Goal: Transaction & Acquisition: Purchase product/service

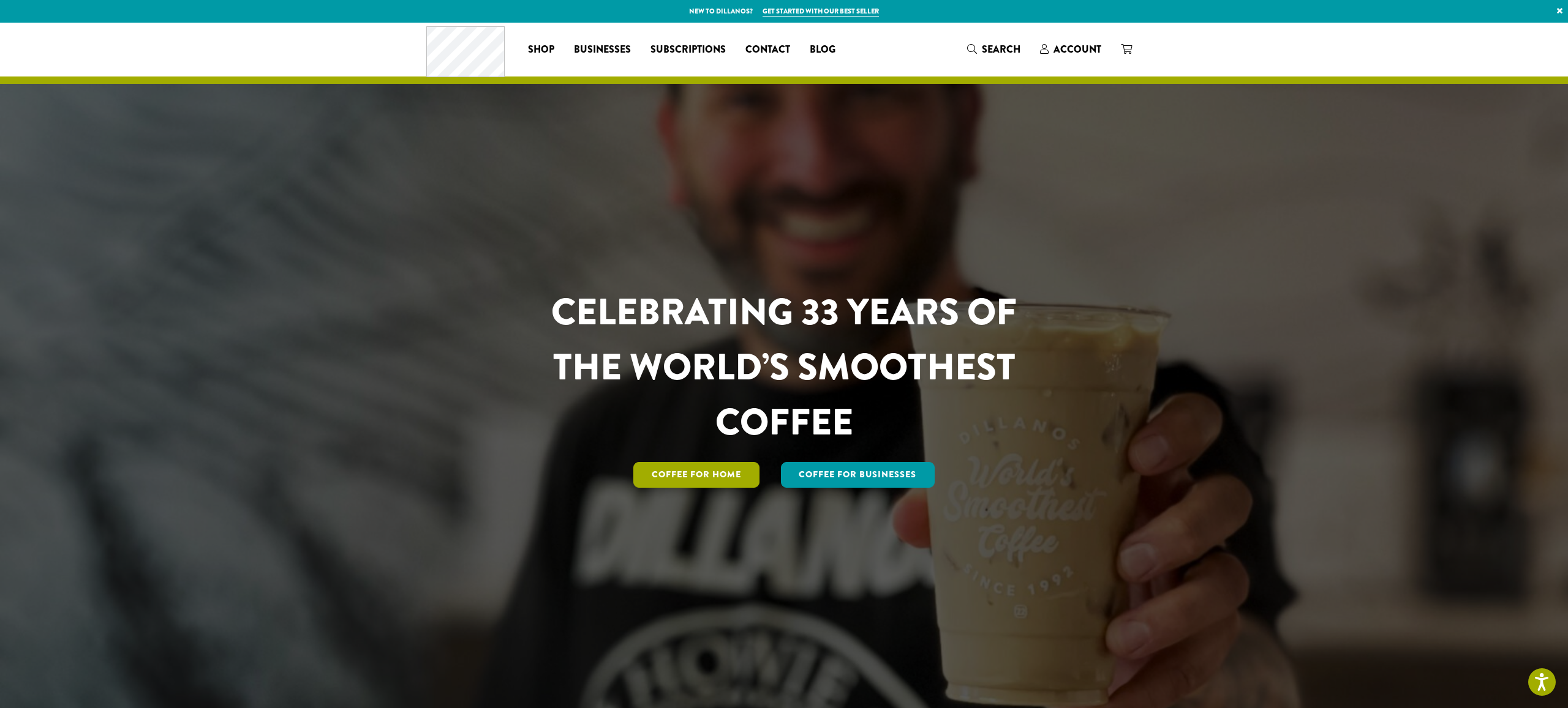
click at [691, 478] on link "Coffee for Home" at bounding box center [696, 475] width 126 height 26
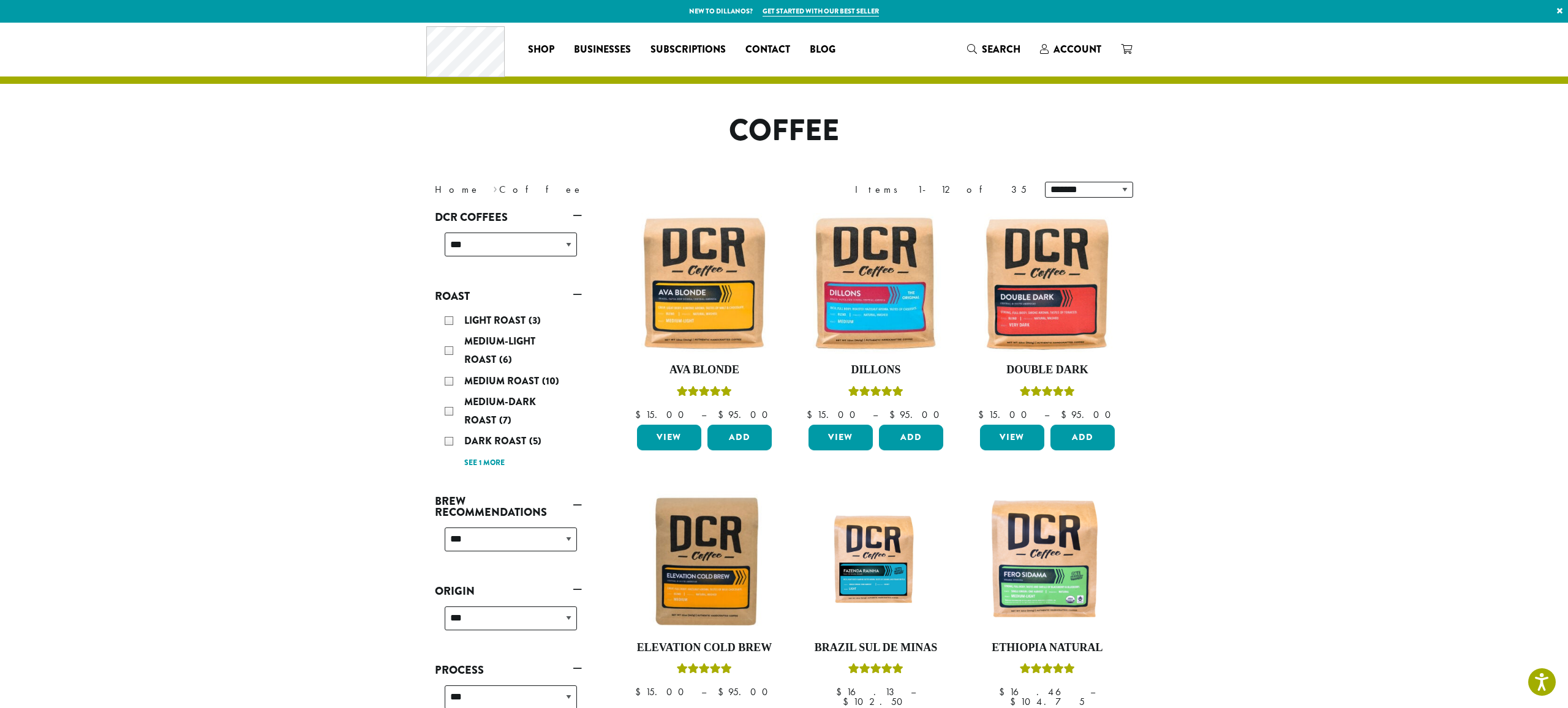
click at [446, 411] on div "Medium-Dark Roast (7)" at bounding box center [511, 411] width 132 height 37
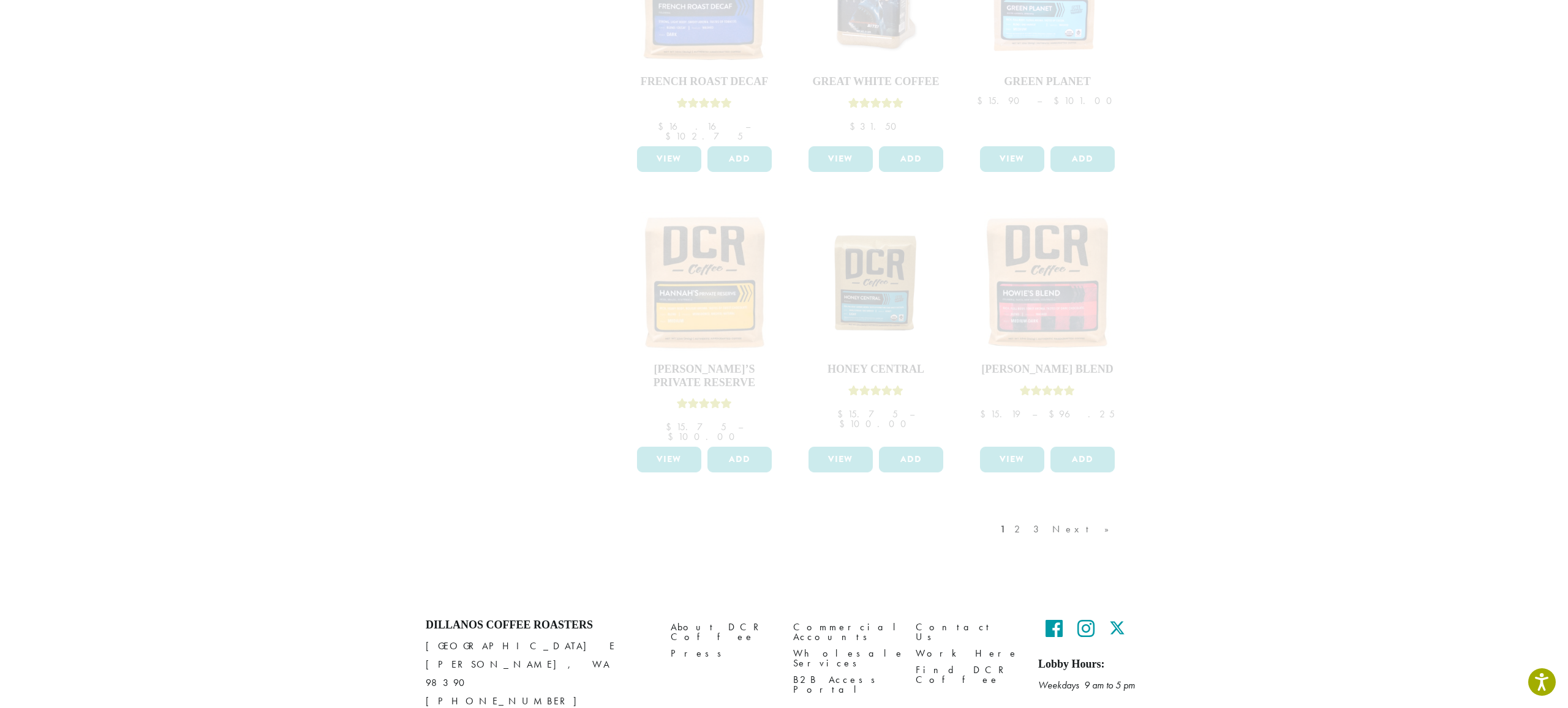
scroll to position [872, 0]
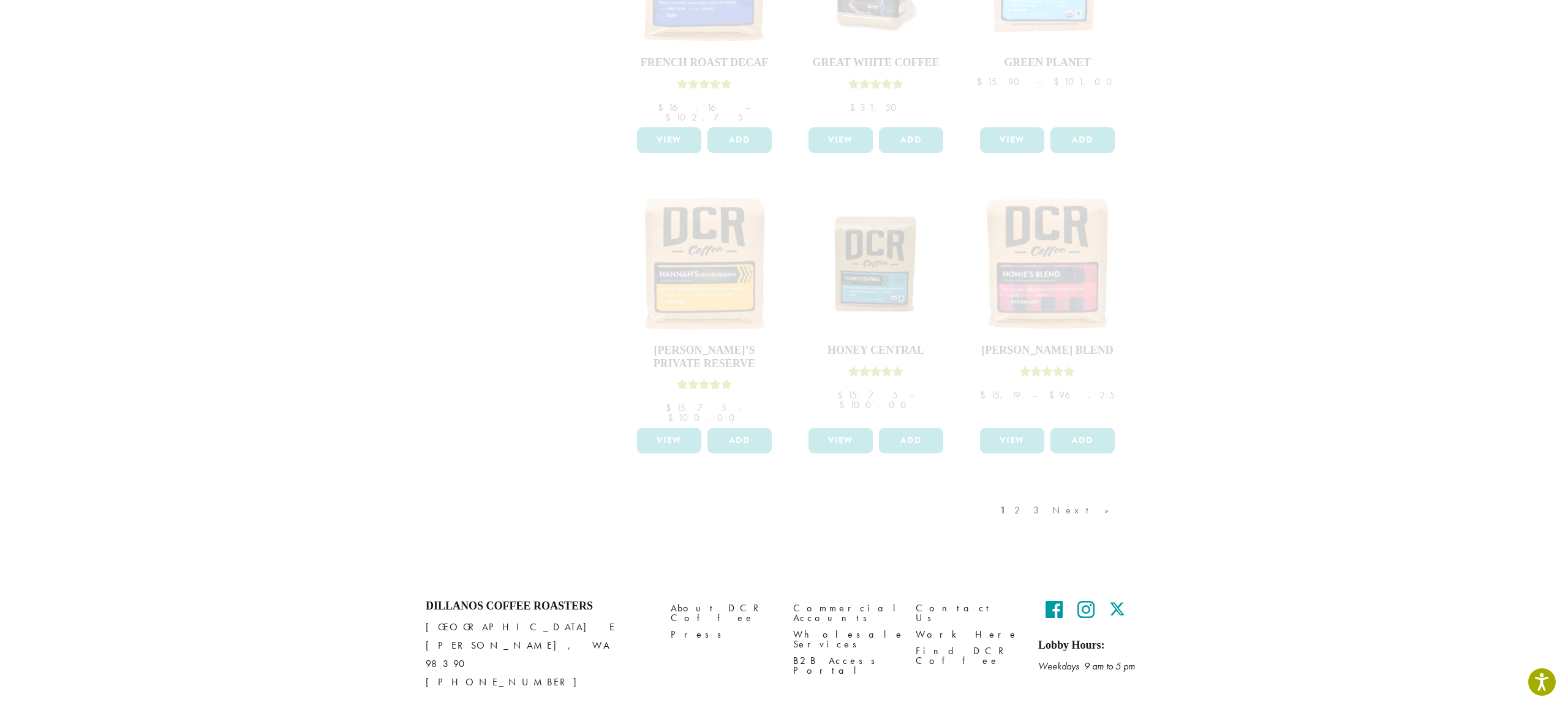
click at [1068, 494] on div "1 2 3 Next »" at bounding box center [1061, 523] width 126 height 58
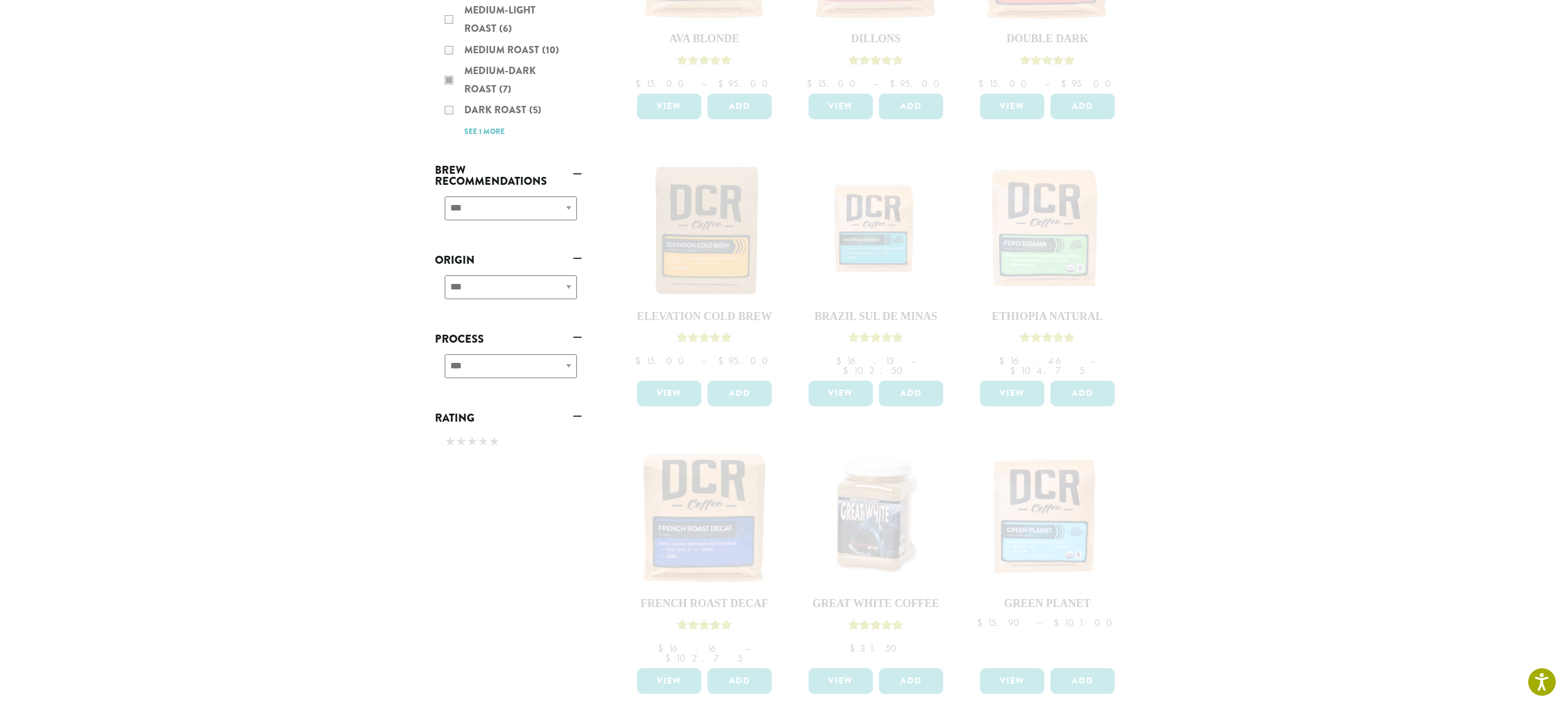
scroll to position [333, 0]
click at [492, 296] on div "**********" at bounding box center [509, 290] width 147 height 44
click at [491, 289] on div "**********" at bounding box center [509, 290] width 147 height 44
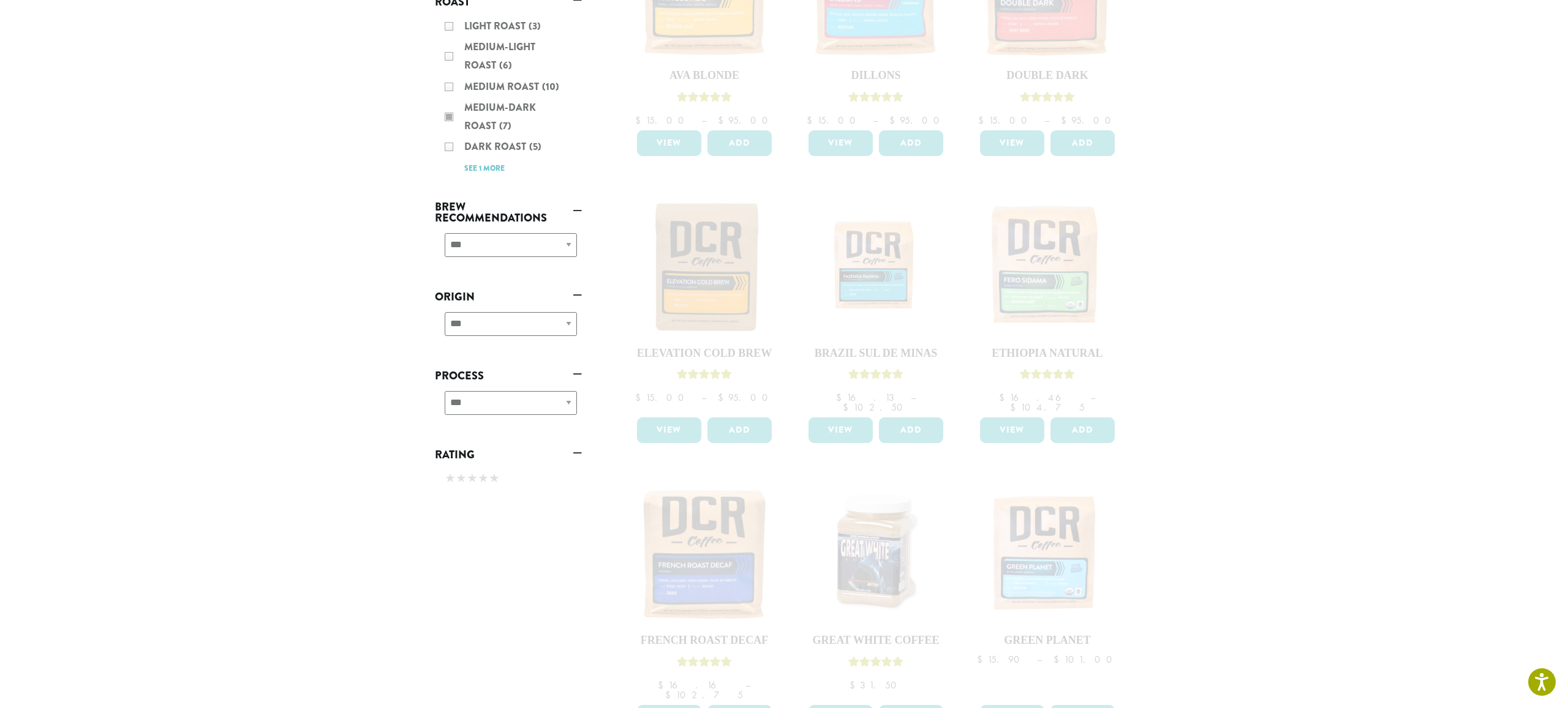
scroll to position [82, 0]
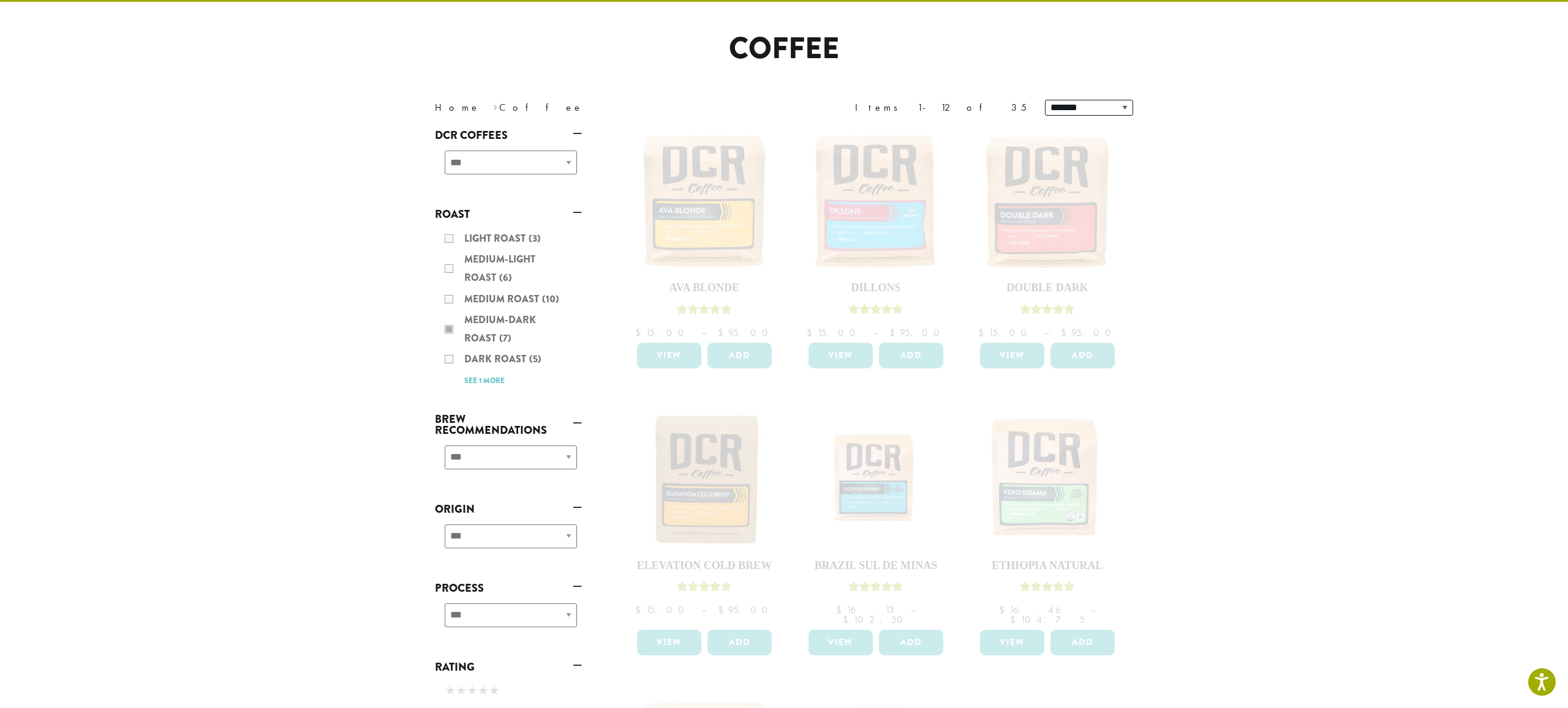
click at [450, 327] on div "Light Roast (3) Medium-Light Roast (6) Medium Roast (10) Medium-Dark Roast (7) …" at bounding box center [509, 309] width 147 height 170
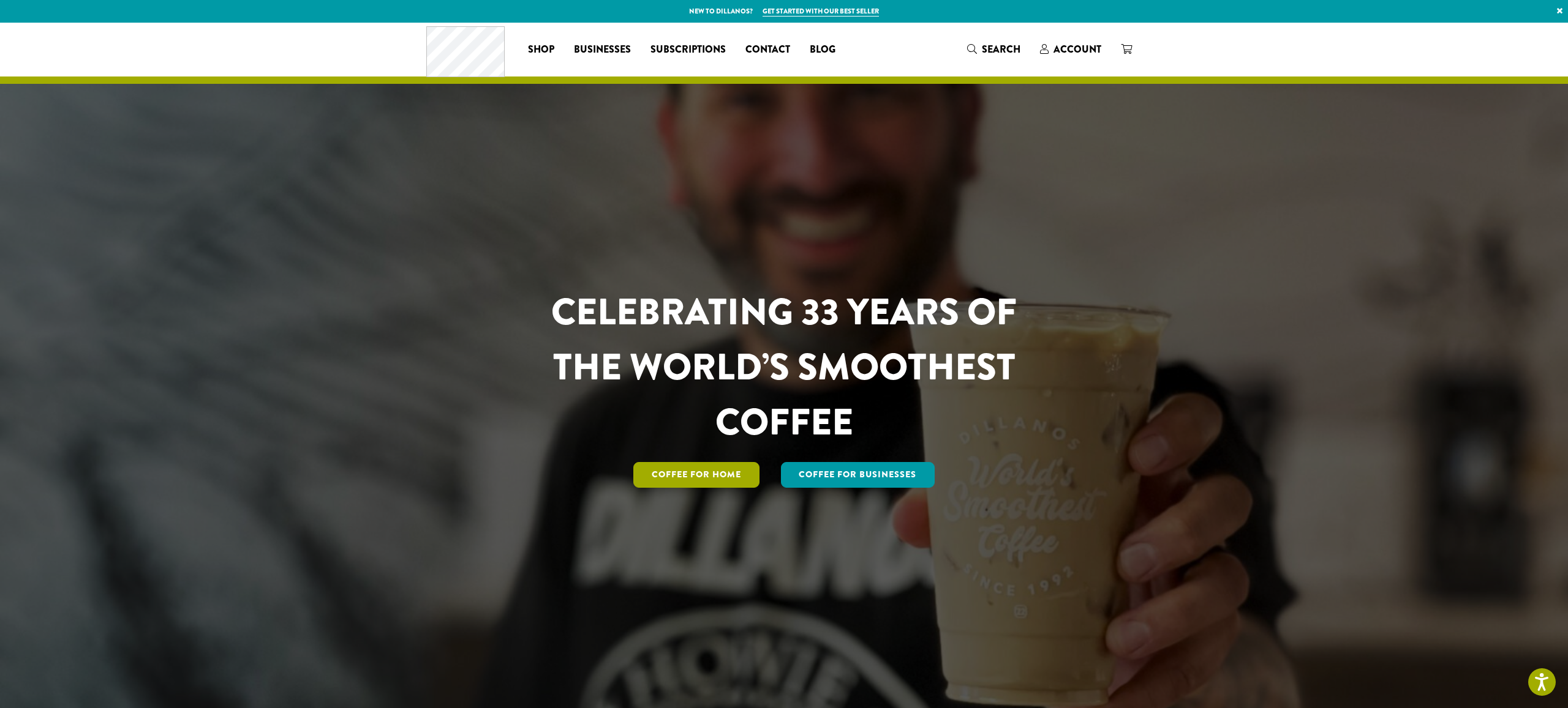
click at [693, 479] on link "Coffee for Home" at bounding box center [696, 475] width 126 height 26
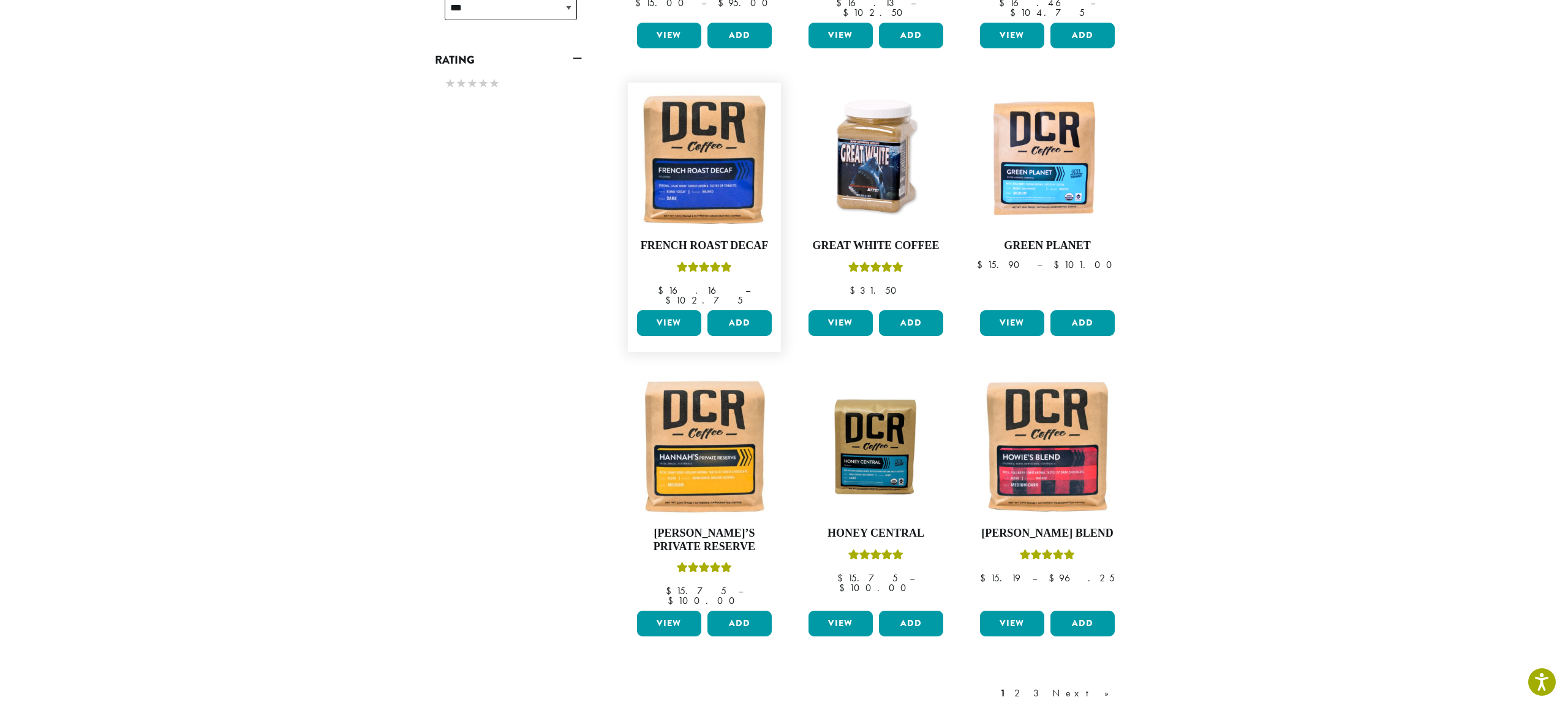
scroll to position [694, 0]
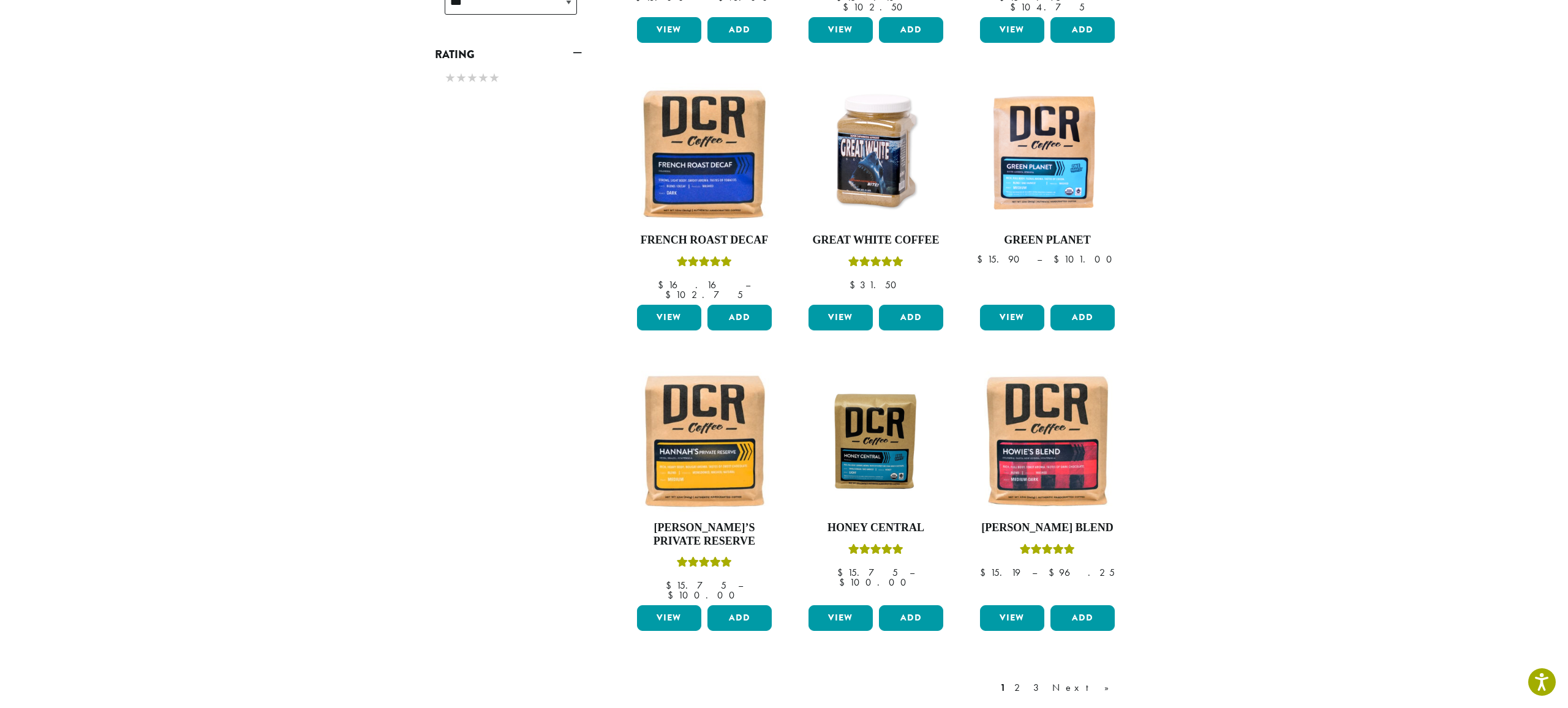
click at [1027, 681] on link "2" at bounding box center [1020, 688] width 15 height 15
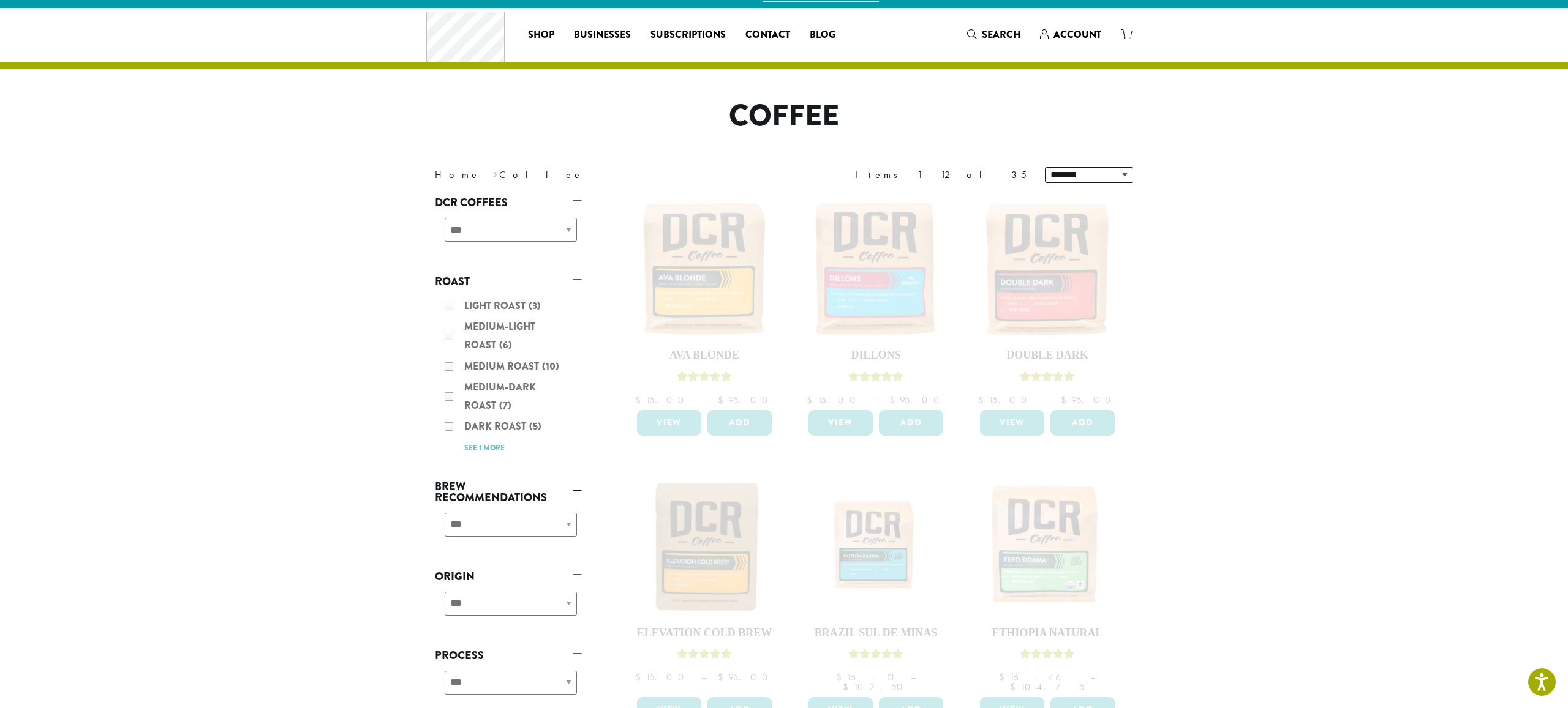
scroll to position [14, 0]
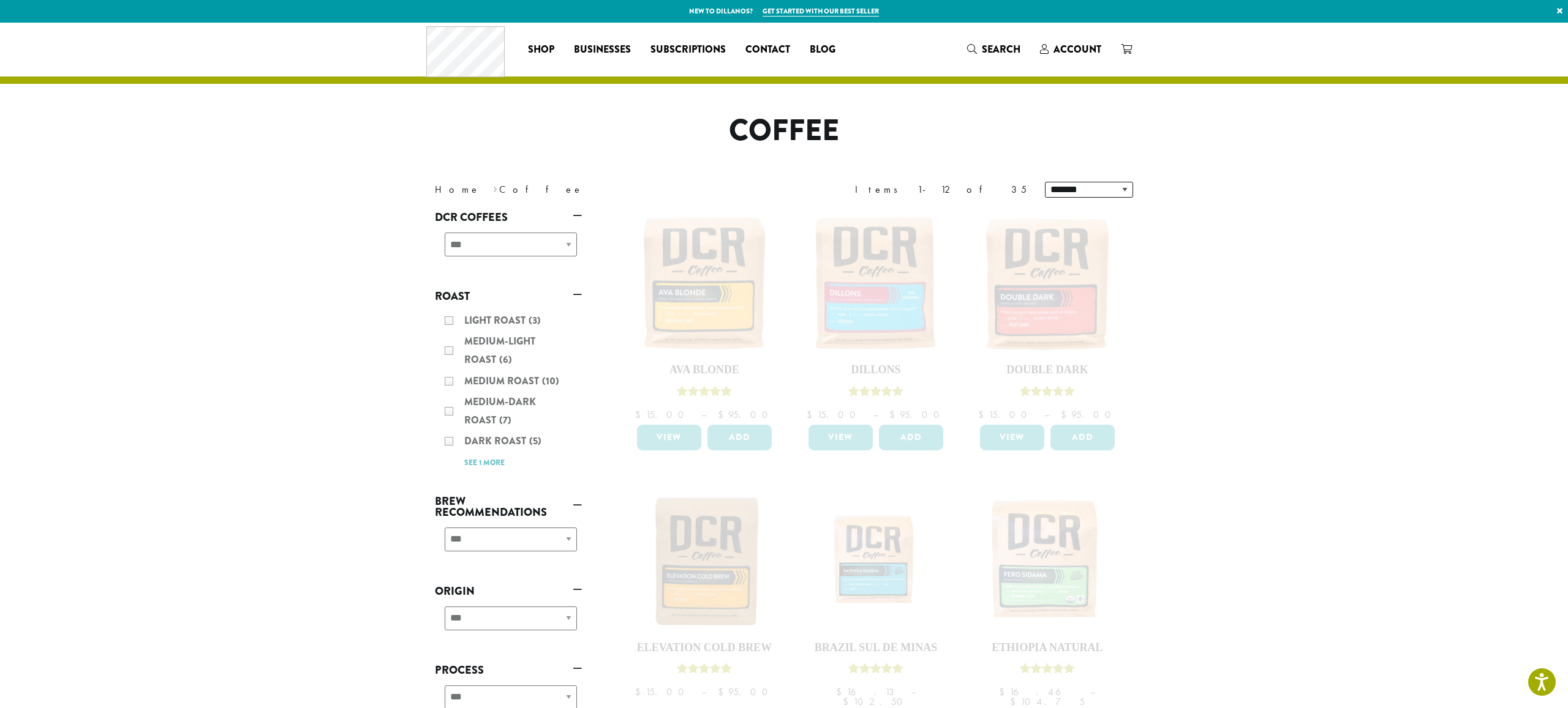
click at [566, 246] on div "**********" at bounding box center [509, 249] width 147 height 44
drag, startPoint x: 568, startPoint y: 245, endPoint x: 568, endPoint y: 238, distance: 7.0
click at [568, 245] on div "**********" at bounding box center [509, 249] width 147 height 44
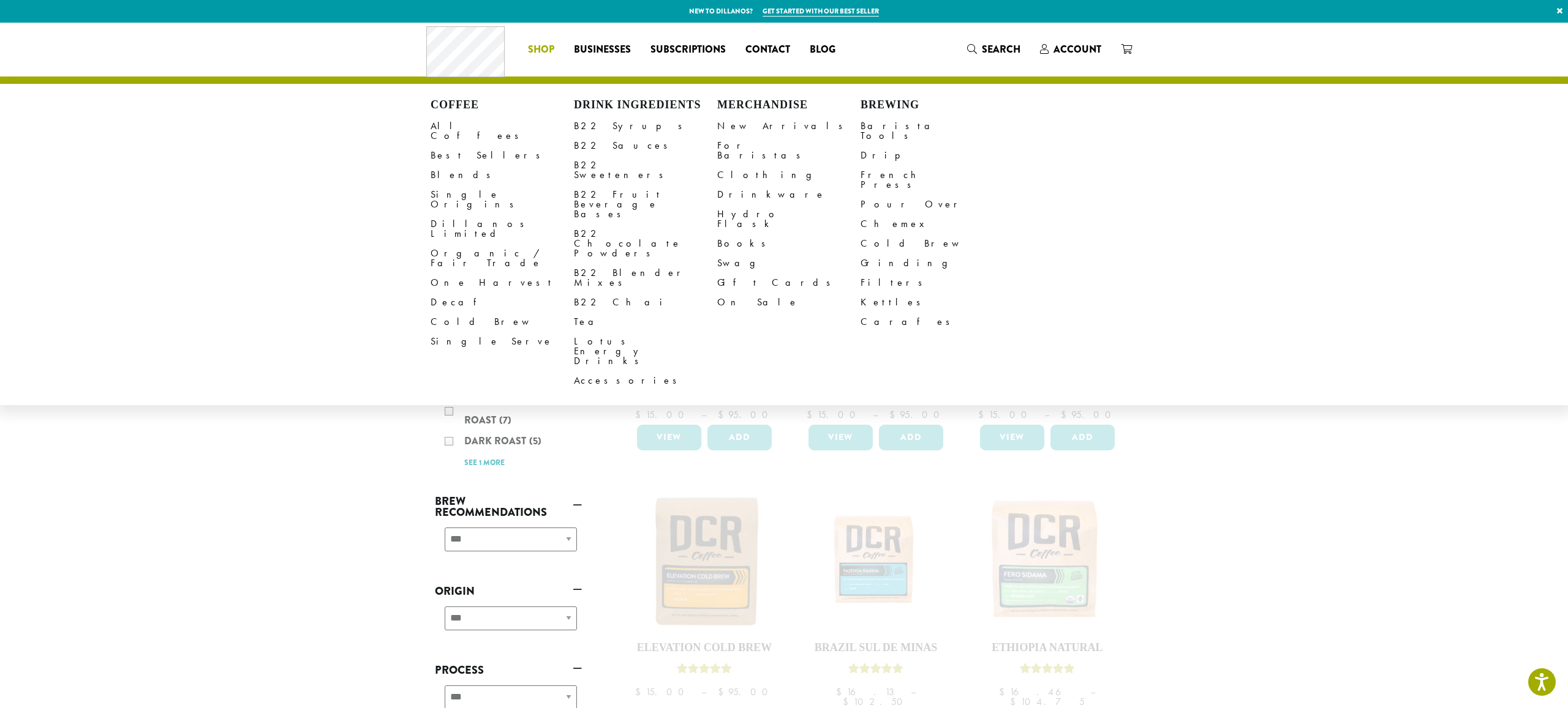
click at [542, 45] on span "Shop" at bounding box center [541, 50] width 26 height 15
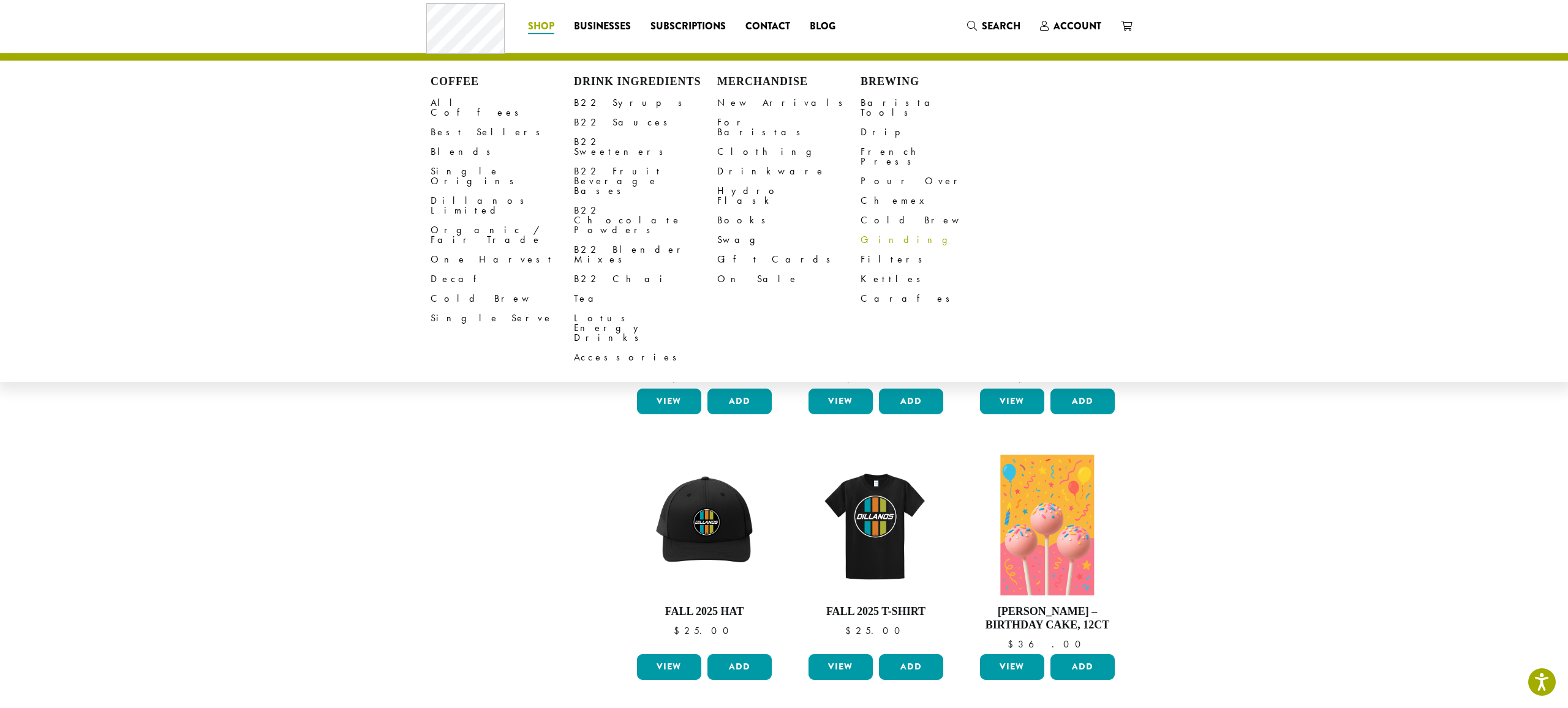
scroll to position [22, 0]
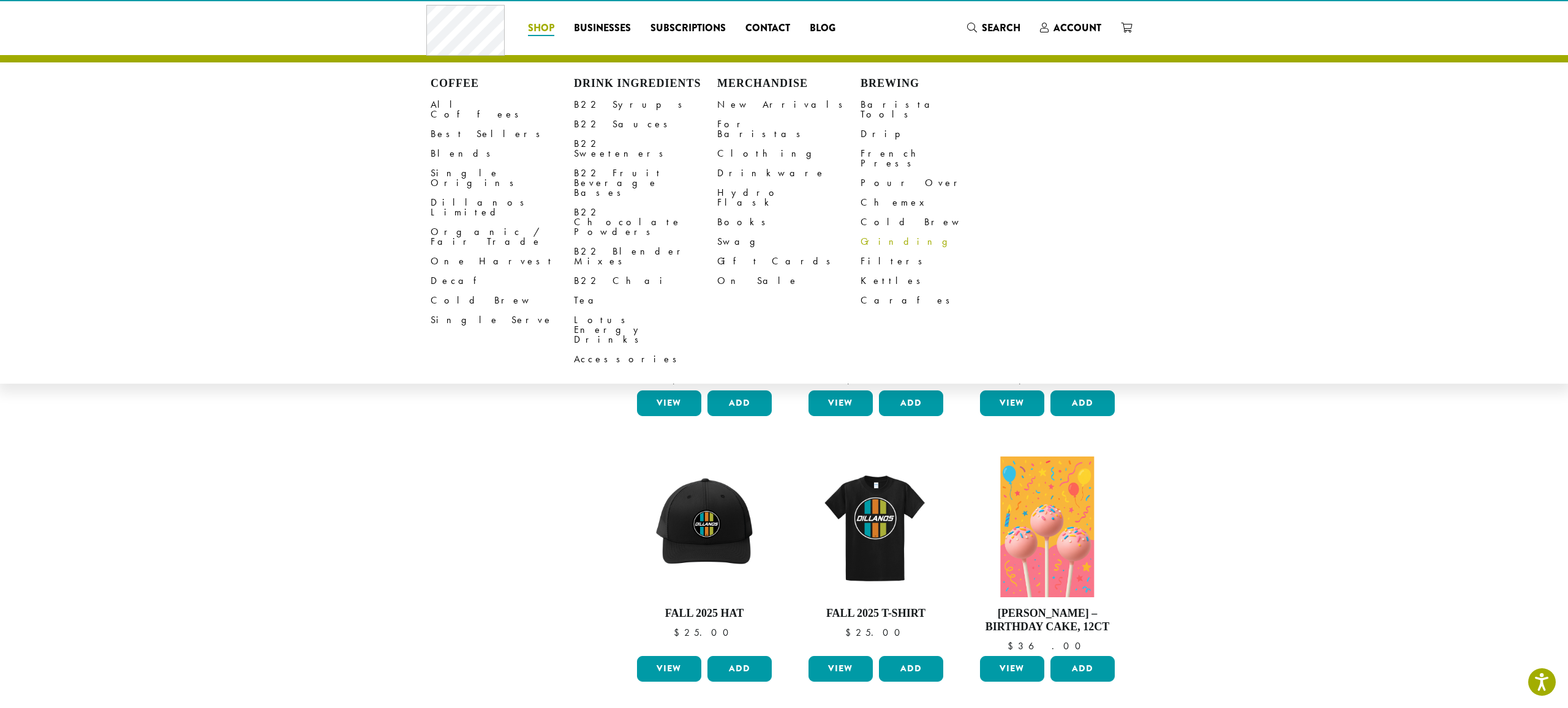
click at [877, 232] on link "Grinding" at bounding box center [932, 242] width 144 height 20
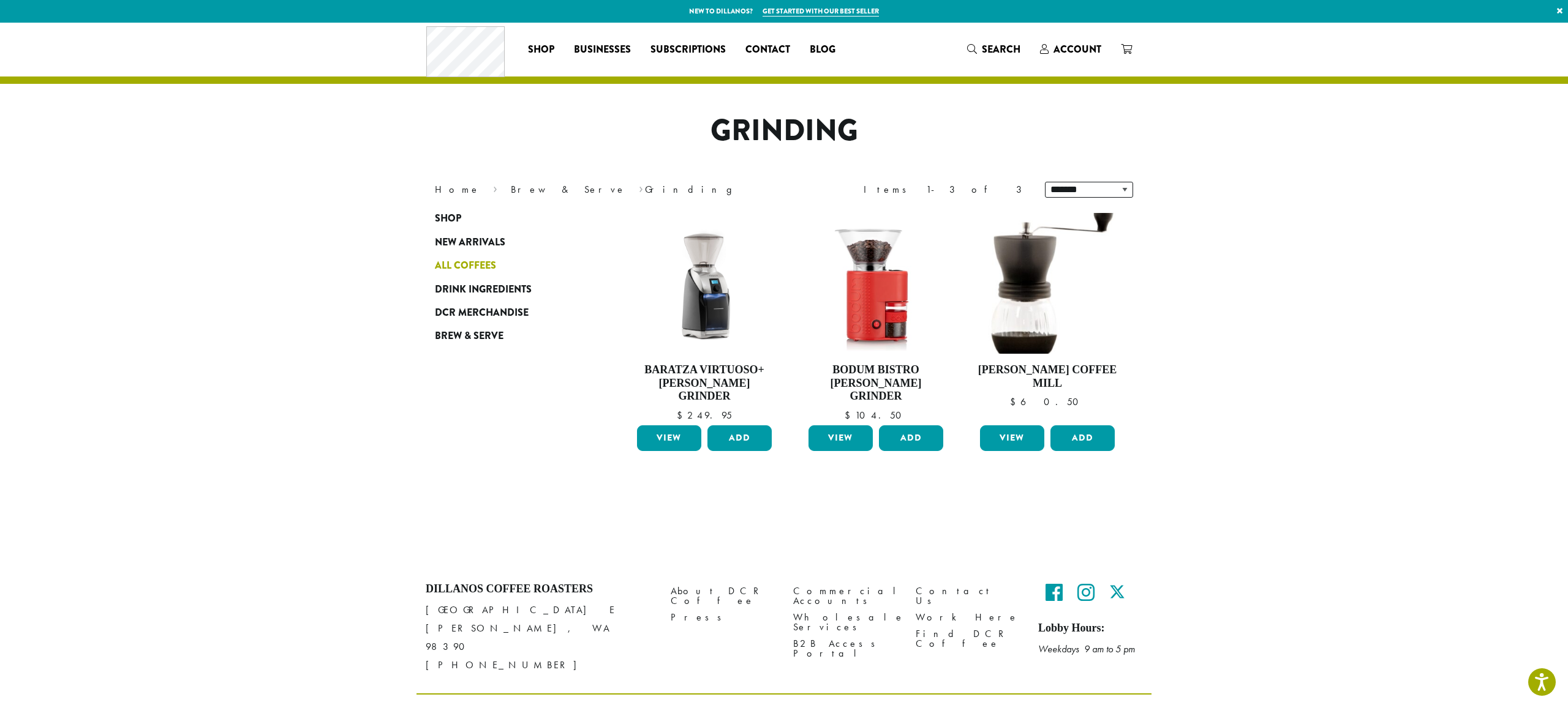
click at [470, 261] on span "All Coffees" at bounding box center [466, 266] width 62 height 15
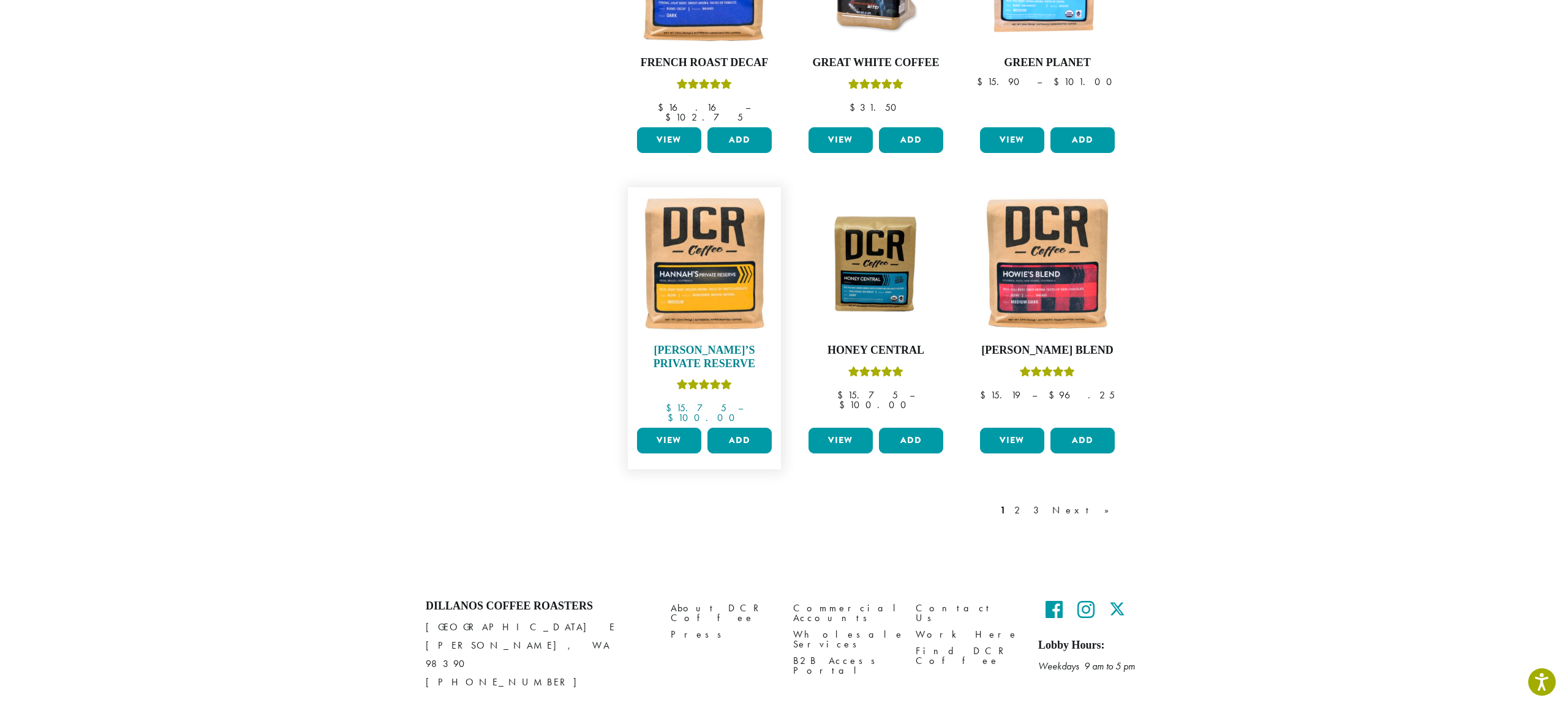
scroll to position [872, 0]
click at [1027, 503] on link "2" at bounding box center [1020, 511] width 15 height 15
